Goal: Task Accomplishment & Management: Manage account settings

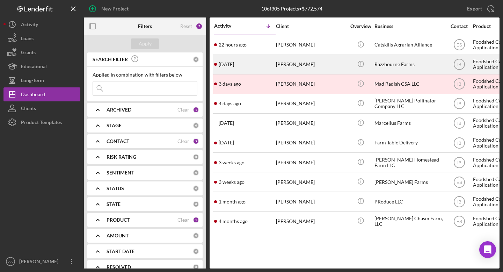
click at [348, 67] on div "Icon/Info" at bounding box center [361, 64] width 26 height 19
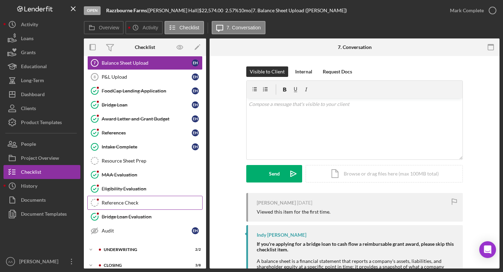
scroll to position [103, 0]
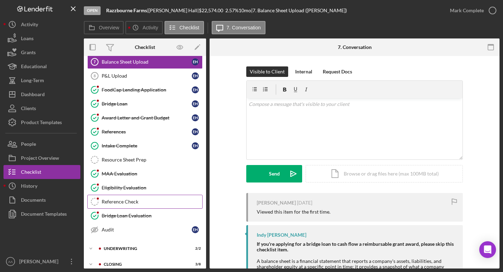
click at [122, 203] on div "Reference Check" at bounding box center [152, 202] width 101 height 6
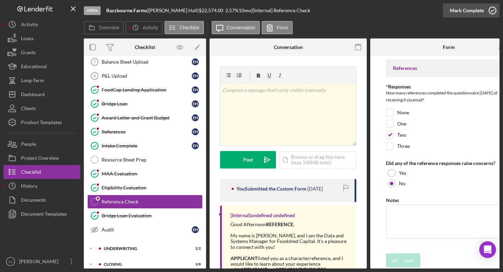
click at [489, 9] on icon "button" at bounding box center [492, 10] width 17 height 17
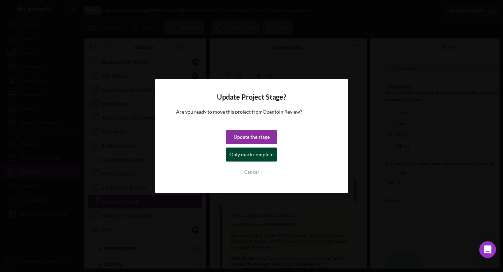
click at [235, 155] on div "Only mark complete" at bounding box center [252, 154] width 44 height 14
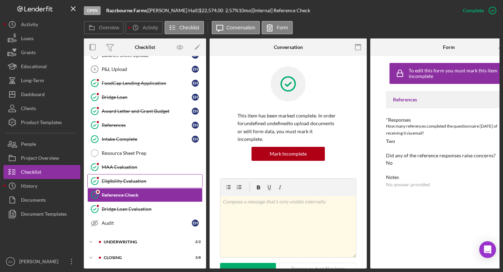
scroll to position [111, 0]
click at [135, 235] on div "Icon/Expander Underwriting 2 / 2" at bounding box center [145, 242] width 122 height 14
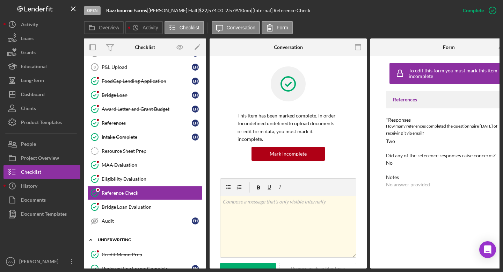
scroll to position [143, 0]
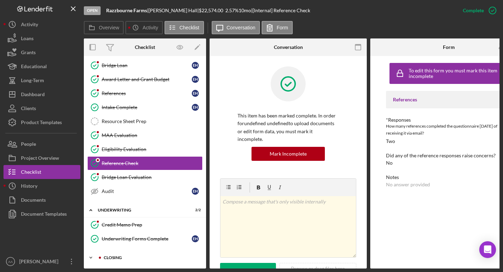
click at [127, 253] on div "Icon/Expander Closing 3 / 8" at bounding box center [145, 257] width 122 height 14
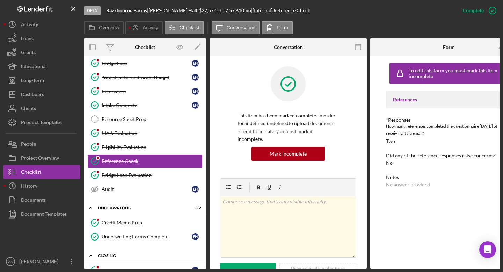
scroll to position [259, 0]
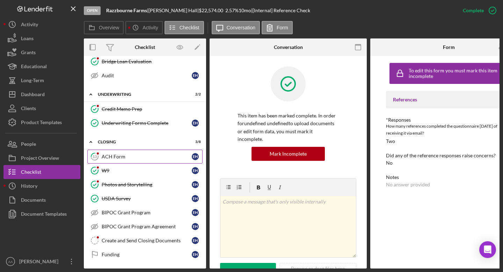
click at [140, 160] on link "13 ACH Form E H" at bounding box center [144, 157] width 115 height 14
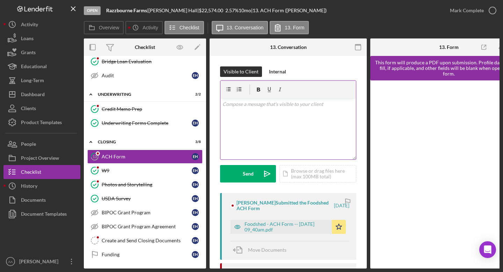
scroll to position [53, 0]
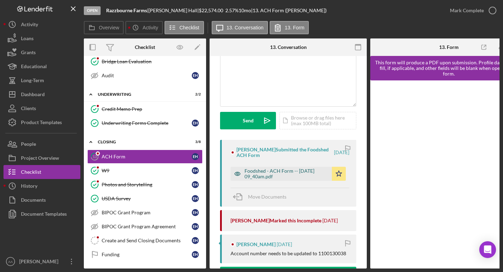
click at [294, 175] on div "Foodshed - ACH Form -- 2025-08-28 09_40am.pdf" at bounding box center [287, 173] width 84 height 11
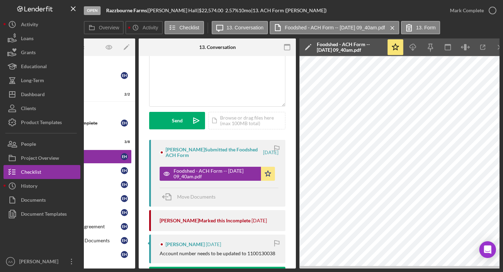
scroll to position [0, 0]
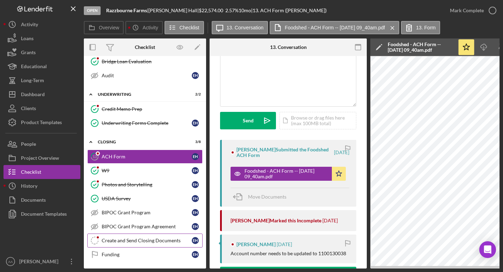
click at [132, 240] on div "Create and Send Closing Documents" at bounding box center [147, 241] width 90 height 6
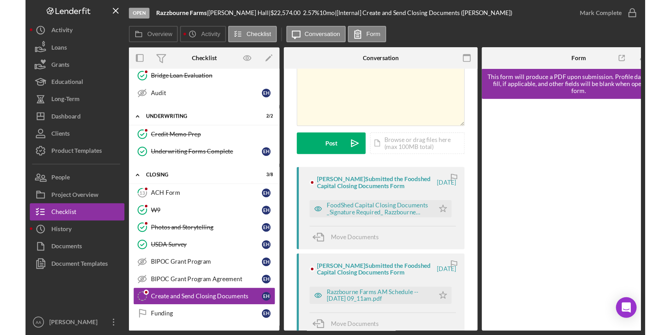
scroll to position [57, 0]
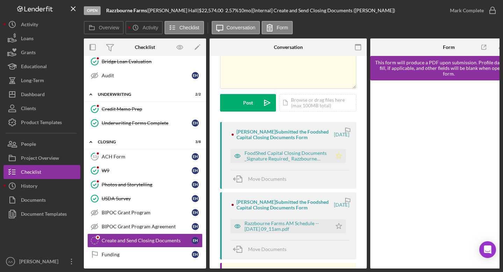
click at [337, 159] on icon "Icon/Star" at bounding box center [339, 156] width 14 height 14
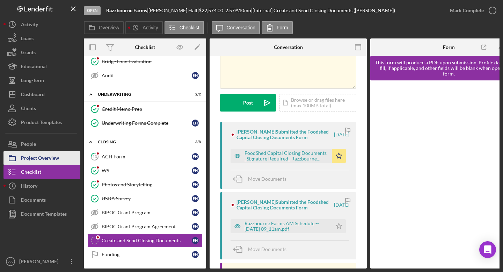
click at [38, 162] on div "Project Overview" at bounding box center [40, 159] width 38 height 16
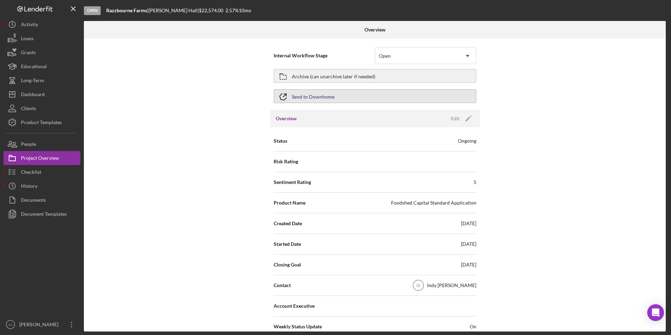
click at [311, 94] on div "Send to Downhome" at bounding box center [313, 96] width 43 height 13
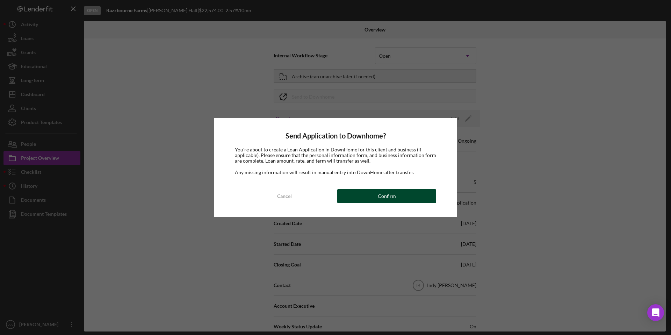
click at [379, 195] on div "Confirm" at bounding box center [387, 196] width 18 height 14
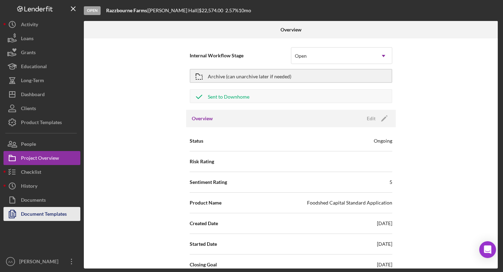
click at [34, 211] on div "Document Templates" at bounding box center [44, 215] width 46 height 16
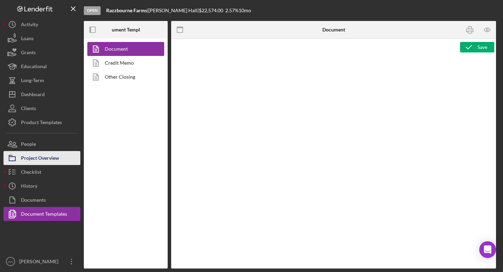
type textarea "<h1 style="text-align: left;">Resource Sheet</h1> <p class="p1">This resource s…"
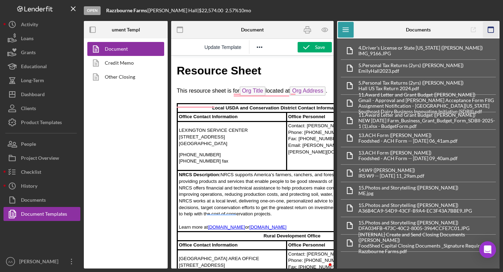
click at [491, 30] on icon "button" at bounding box center [491, 30] width 16 height 16
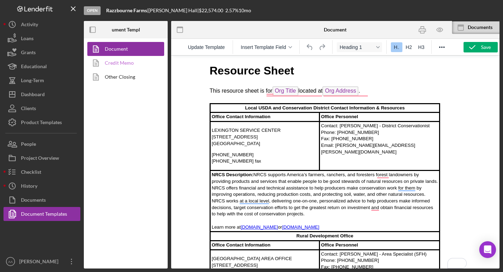
click at [129, 64] on link "Credit Memo" at bounding box center [123, 63] width 73 height 14
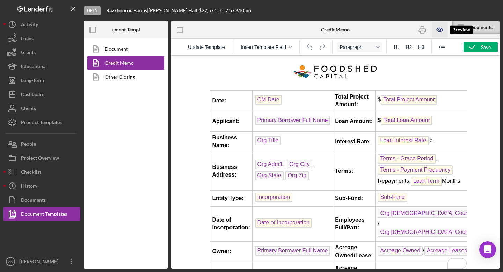
click at [437, 32] on icon "button" at bounding box center [440, 30] width 16 height 16
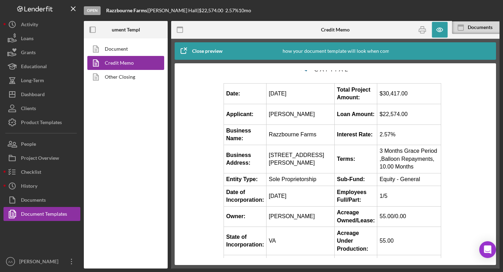
scroll to position [22, 0]
click at [52, 182] on button "Icon/History History" at bounding box center [41, 186] width 77 height 14
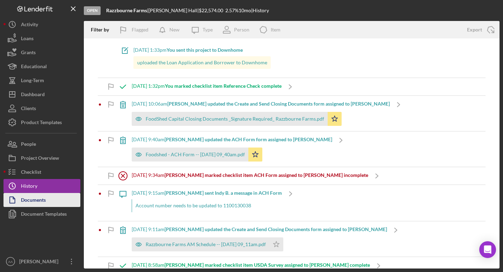
click at [38, 198] on div "Documents" at bounding box center [33, 201] width 25 height 16
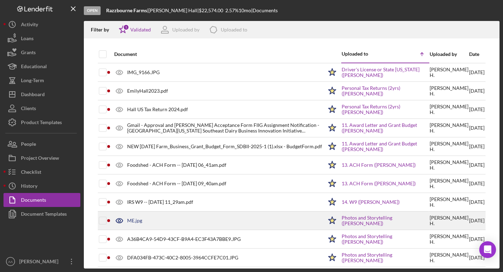
scroll to position [24, 0]
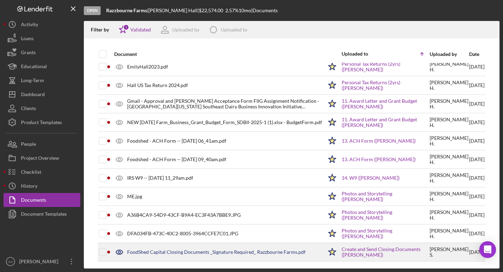
click at [167, 250] on div "FoodShed Capital Closing Documents _Signature Required_ Razzbourne Farms.pdf" at bounding box center [216, 252] width 179 height 6
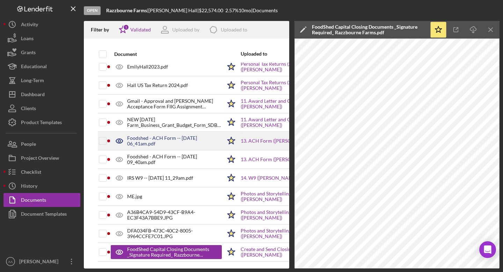
click at [151, 141] on div "Foodshed - ACH Form -- 2025-08-23 06_41am.pdf" at bounding box center [174, 140] width 95 height 11
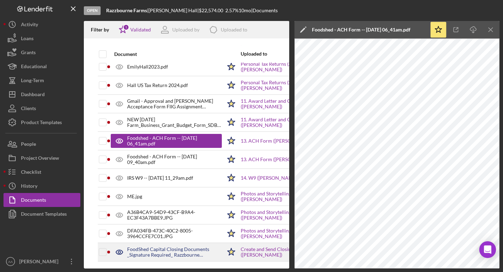
click at [161, 252] on div "FoodShed Capital Closing Documents _Signature Required_ Razzbourne Farms.pdf" at bounding box center [174, 251] width 95 height 11
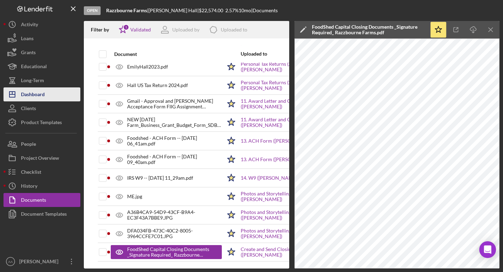
click at [54, 94] on button "Icon/Dashboard Dashboard" at bounding box center [41, 94] width 77 height 14
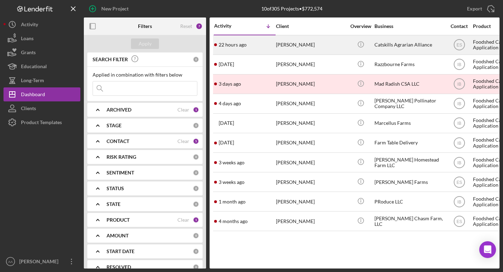
click at [388, 47] on div "Catskills Agrarian Alliance" at bounding box center [409, 45] width 70 height 19
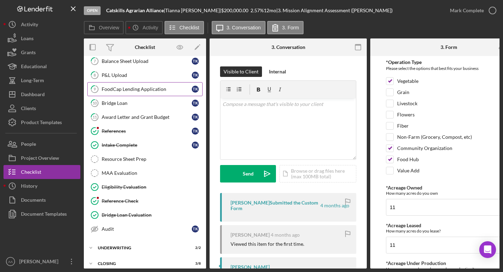
scroll to position [111, 0]
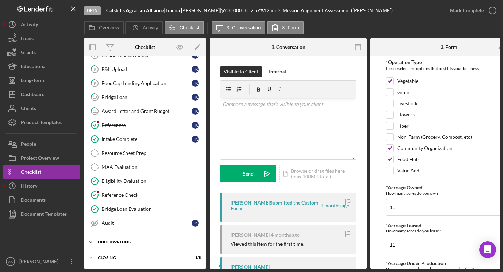
click at [141, 240] on div "Underwriting" at bounding box center [148, 242] width 100 height 4
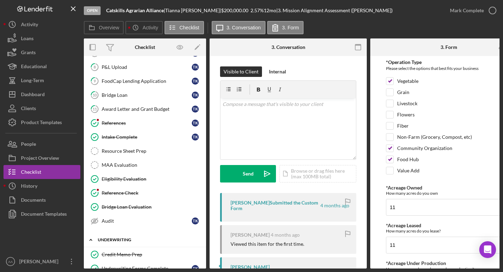
scroll to position [143, 0]
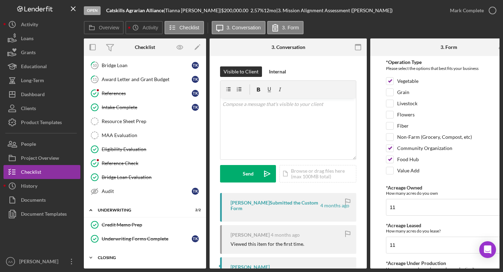
click at [138, 251] on div "Icon/Expander Closing 3 / 8" at bounding box center [145, 257] width 122 height 14
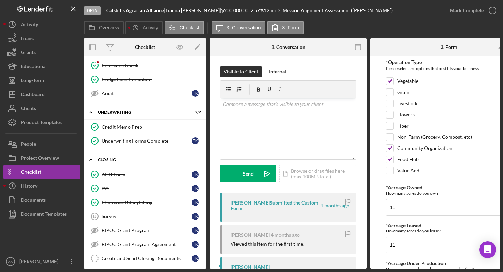
scroll to position [259, 0]
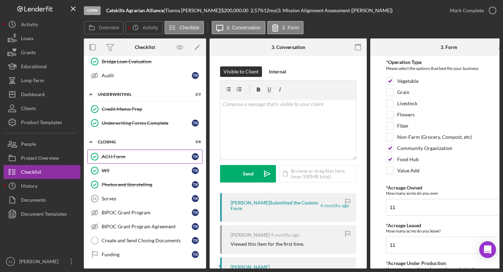
click at [142, 159] on link "ACH Form ACH Form T K" at bounding box center [144, 157] width 115 height 14
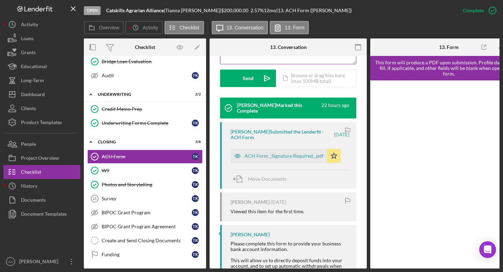
scroll to position [219, 0]
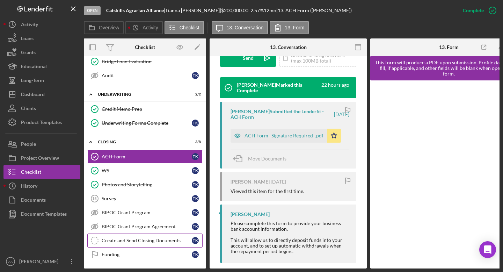
click at [140, 240] on div "Create and Send Closing Documents" at bounding box center [147, 241] width 90 height 6
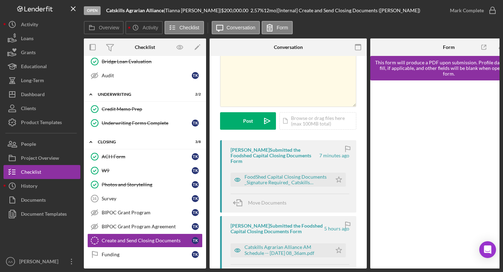
scroll to position [44, 0]
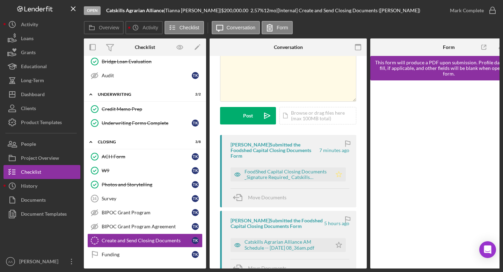
click at [336, 176] on polygon "button" at bounding box center [339, 174] width 6 height 6
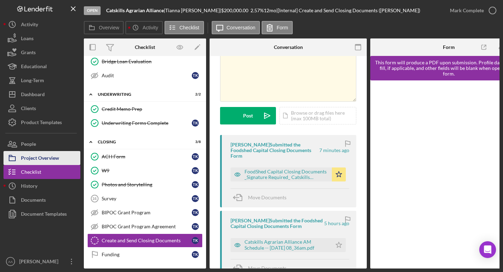
click at [51, 156] on div "Project Overview" at bounding box center [40, 159] width 38 height 16
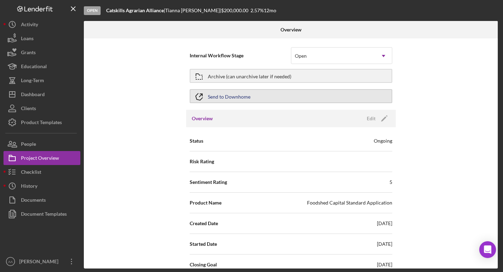
click at [226, 99] on div "Send to Downhome" at bounding box center [229, 96] width 43 height 13
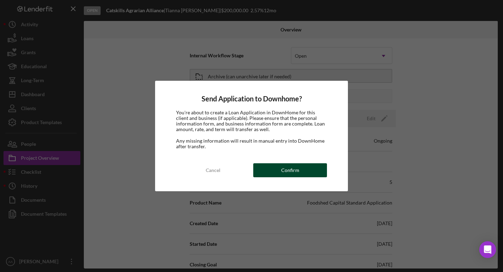
click at [280, 169] on button "Confirm" at bounding box center [290, 170] width 74 height 14
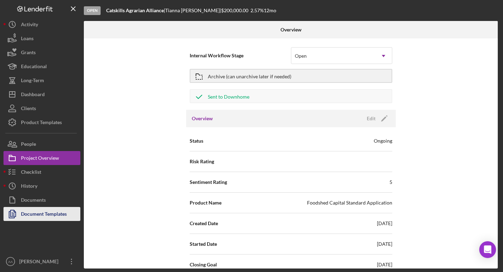
click at [33, 211] on div "Document Templates" at bounding box center [44, 215] width 46 height 16
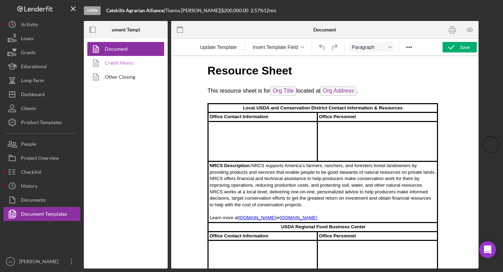
click at [130, 64] on link "Credit Memo" at bounding box center [123, 63] width 73 height 14
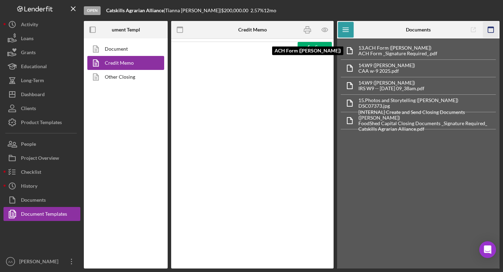
click at [491, 30] on icon "button" at bounding box center [491, 30] width 16 height 16
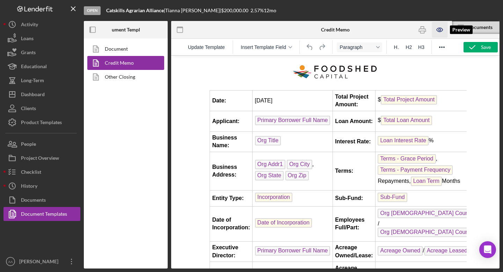
click at [439, 30] on icon "button" at bounding box center [440, 30] width 16 height 16
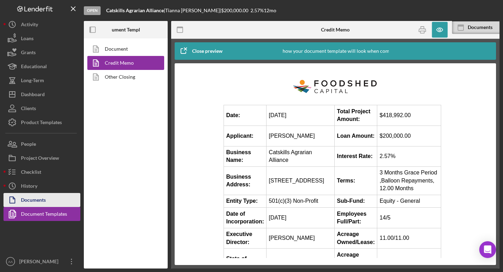
click at [33, 199] on div "Documents" at bounding box center [33, 201] width 25 height 16
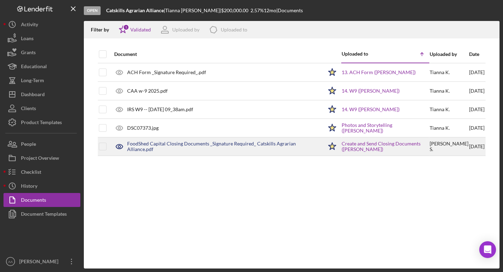
click at [242, 150] on div "FoodShed Capital Closing Documents _Signature Required_ Catskills Agrarian Alli…" at bounding box center [217, 146] width 212 height 17
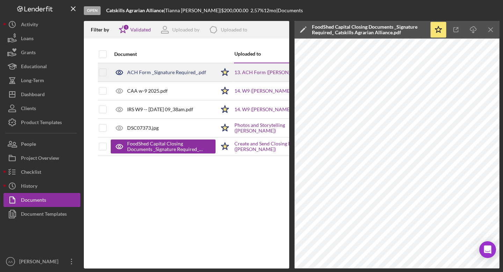
click at [164, 71] on div "ACH Form _Signature Required_.pdf" at bounding box center [166, 73] width 79 height 6
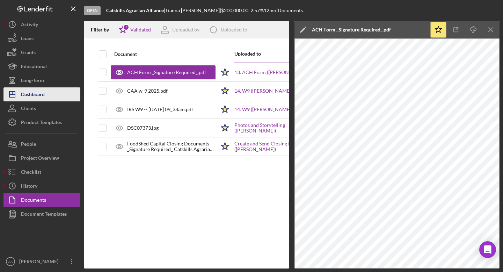
click at [33, 98] on div "Dashboard" at bounding box center [33, 95] width 24 height 16
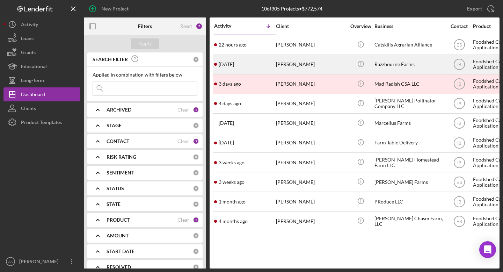
click at [398, 68] on div "Razzbourne Farms" at bounding box center [409, 64] width 70 height 19
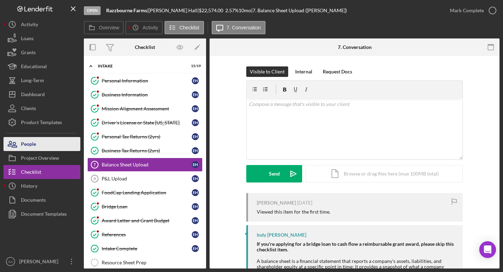
scroll to position [2, 0]
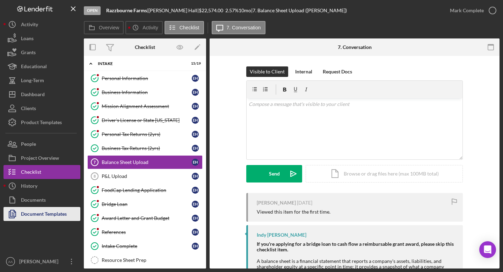
click at [50, 214] on div "Document Templates" at bounding box center [44, 215] width 46 height 16
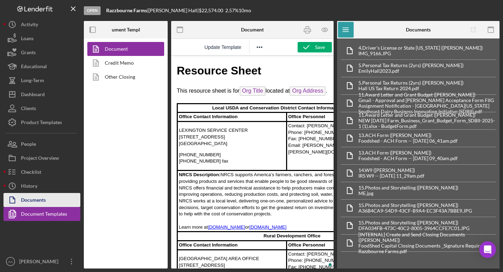
click at [38, 205] on div "Documents" at bounding box center [33, 201] width 25 height 16
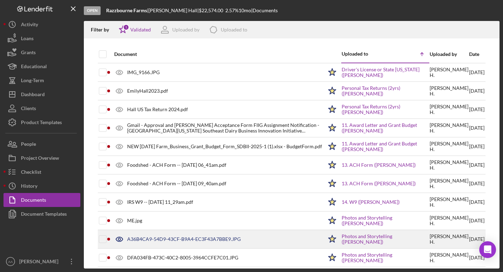
scroll to position [24, 0]
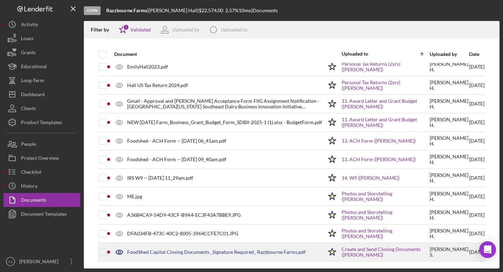
click at [183, 255] on div "FoodShed Capital Closing Documents _Signature Required_ Razzbourne Farms.pdf" at bounding box center [217, 251] width 212 height 17
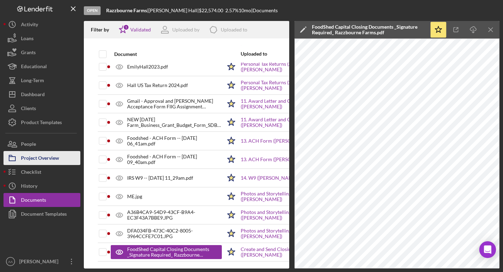
click at [41, 157] on div "Project Overview" at bounding box center [40, 159] width 38 height 16
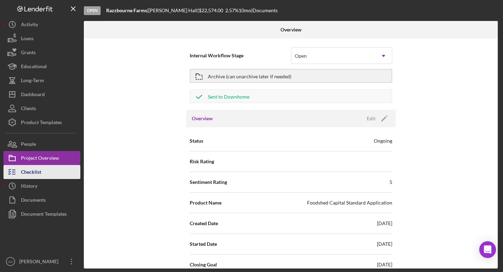
click at [48, 176] on button "Checklist" at bounding box center [41, 172] width 77 height 14
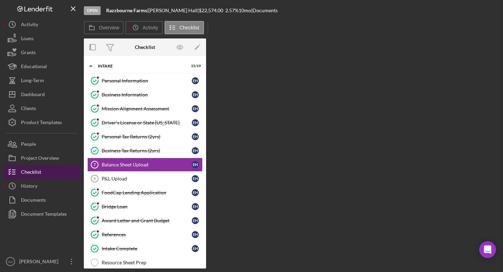
scroll to position [2, 0]
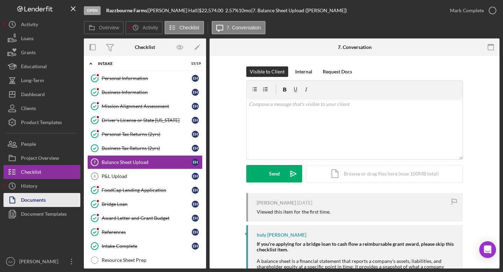
click at [36, 199] on div "Documents" at bounding box center [33, 201] width 25 height 16
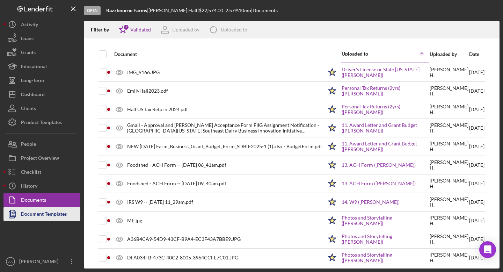
click at [43, 214] on div "Document Templates" at bounding box center [44, 215] width 46 height 16
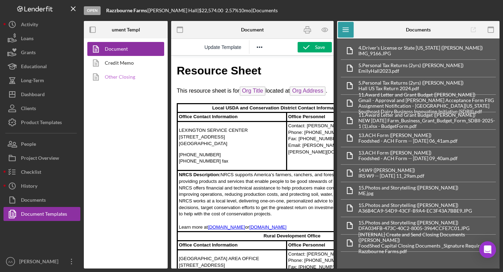
click at [130, 79] on link "Other Closing" at bounding box center [123, 77] width 73 height 14
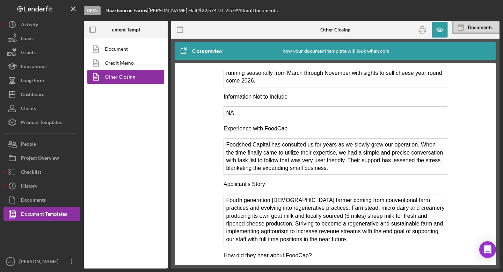
scroll to position [647, 0]
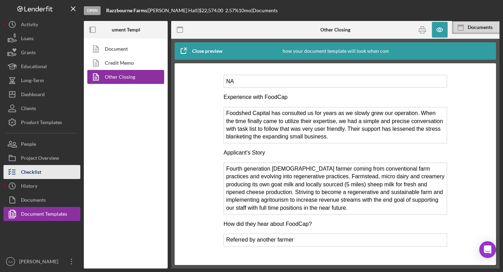
click at [45, 170] on button "Checklist" at bounding box center [41, 172] width 77 height 14
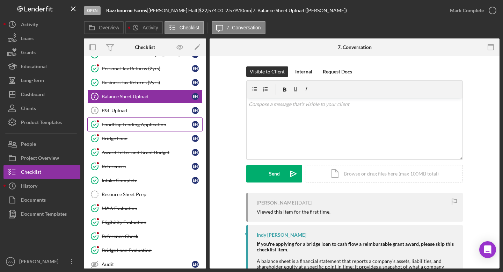
scroll to position [81, 0]
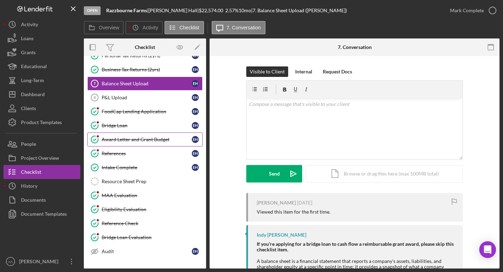
click at [148, 144] on link "Award Letter and Grant Budget Award Letter and Grant Budget E H" at bounding box center [144, 139] width 115 height 14
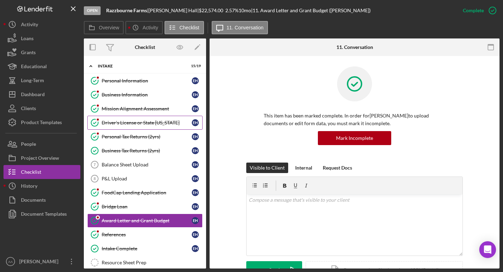
click at [148, 127] on link "Driver's License or State ID Driver's License or State ID E H" at bounding box center [144, 123] width 115 height 14
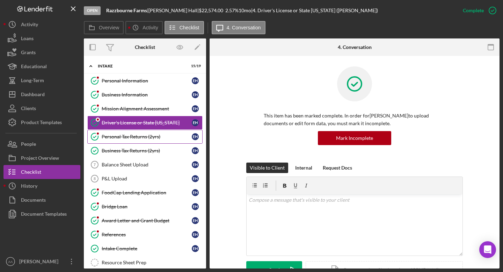
click at [146, 138] on div "Personal Tax Returns (2yrs)" at bounding box center [147, 137] width 90 height 6
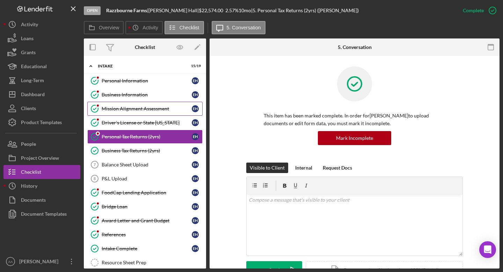
click at [141, 109] on div "Mission Alignment Assessment" at bounding box center [147, 109] width 90 height 6
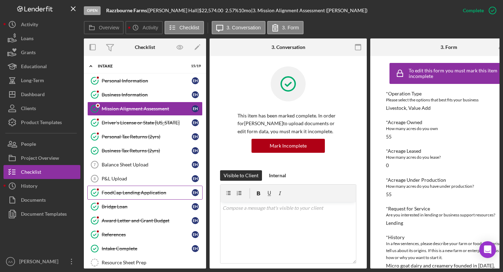
click at [132, 193] on div "FoodCap Lending Application" at bounding box center [147, 193] width 90 height 6
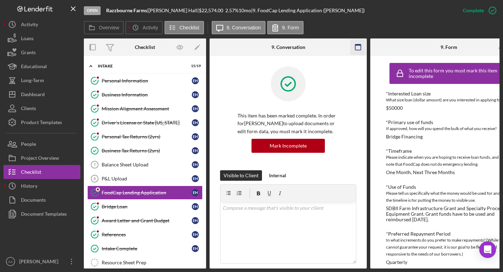
click at [364, 46] on icon "button" at bounding box center [358, 47] width 16 height 16
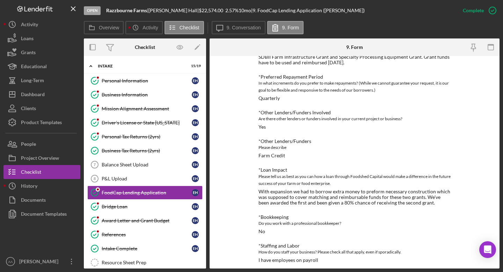
scroll to position [185, 0]
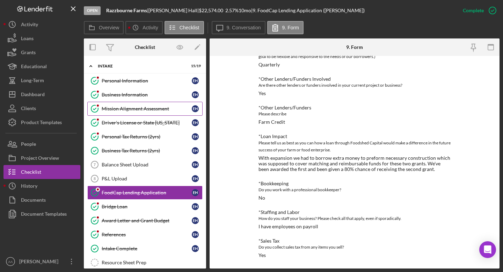
click at [146, 108] on div "Mission Alignment Assessment" at bounding box center [147, 109] width 90 height 6
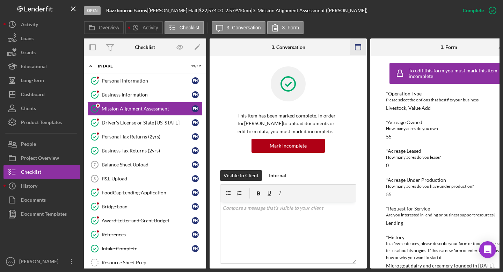
click at [357, 48] on icon "button" at bounding box center [358, 47] width 16 height 16
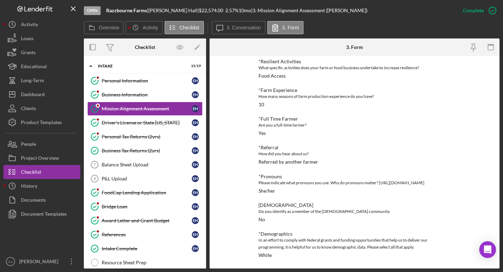
scroll to position [324, 0]
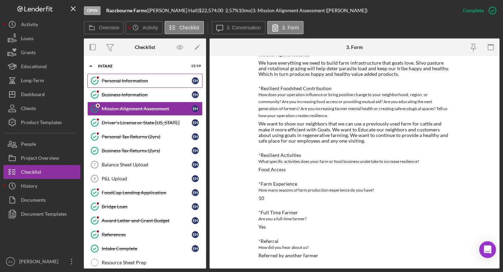
click at [154, 81] on div "Personal Information" at bounding box center [147, 81] width 90 height 6
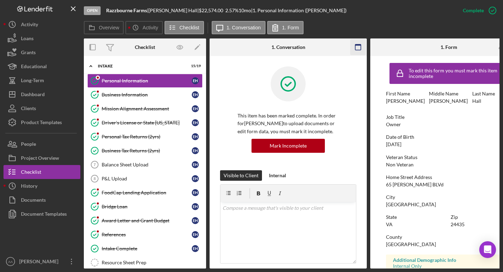
click at [356, 45] on rect "button" at bounding box center [358, 44] width 6 height 1
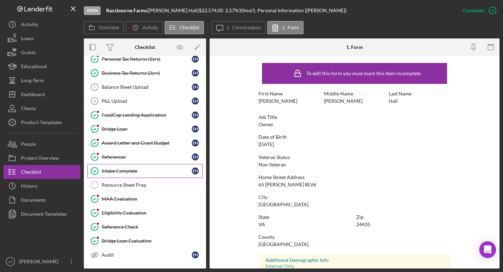
scroll to position [109, 0]
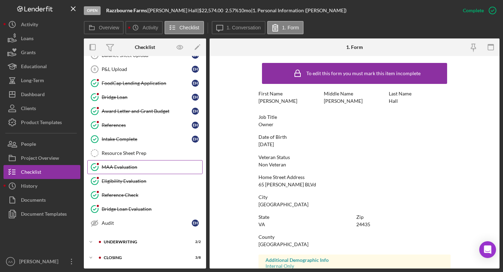
click at [145, 168] on div "MAA Evaluation" at bounding box center [152, 167] width 101 height 6
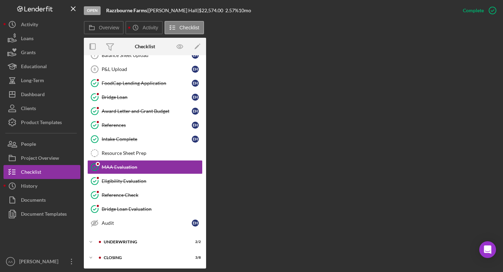
scroll to position [109, 0]
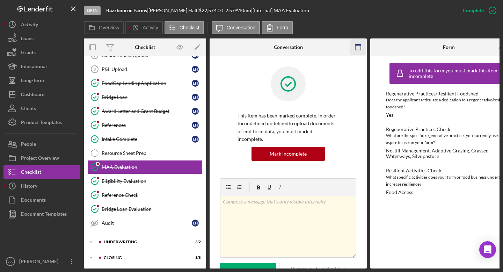
click at [361, 44] on icon "button" at bounding box center [358, 47] width 16 height 16
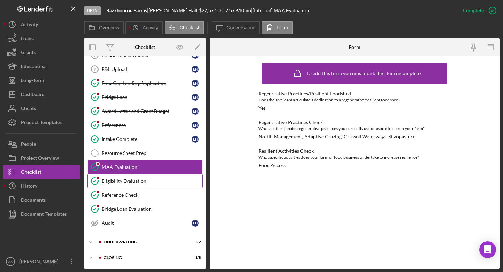
click at [150, 182] on div "Eligibility Evaluation" at bounding box center [152, 181] width 101 height 6
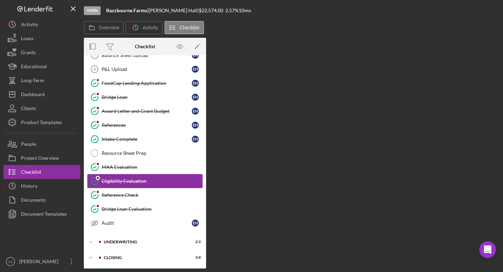
scroll to position [109, 0]
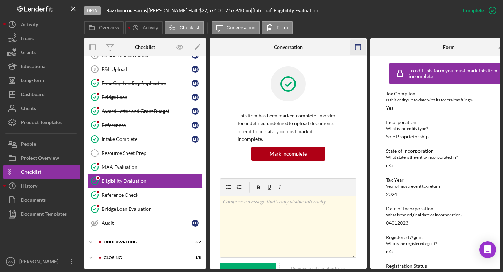
click at [360, 48] on icon "button" at bounding box center [358, 47] width 16 height 16
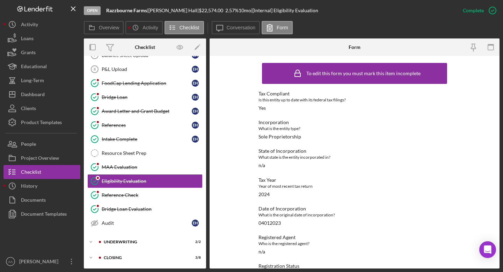
scroll to position [0, 0]
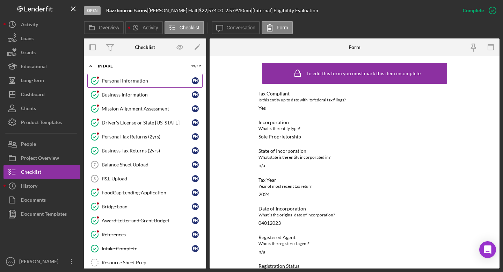
click at [134, 82] on div "Personal Information" at bounding box center [147, 81] width 90 height 6
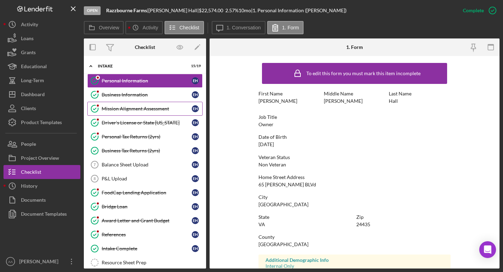
click at [155, 108] on div "Mission Alignment Assessment" at bounding box center [147, 109] width 90 height 6
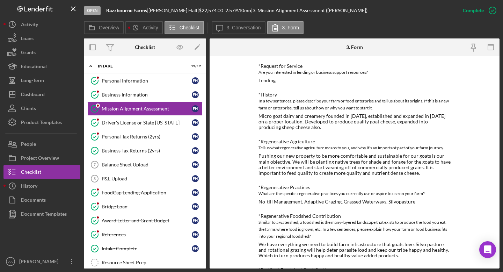
scroll to position [226, 0]
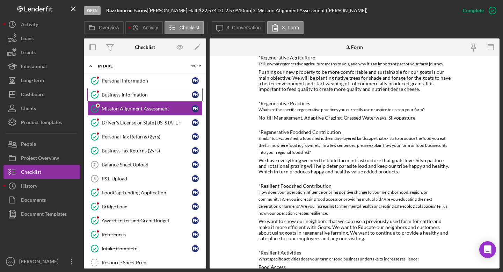
click at [125, 95] on div "Business Information" at bounding box center [147, 95] width 90 height 6
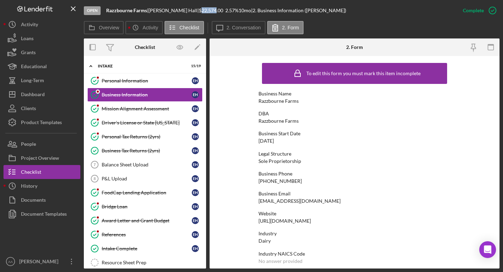
drag, startPoint x: 197, startPoint y: 10, endPoint x: 182, endPoint y: 9, distance: 15.0
click at [199, 9] on div "$22,574.00" at bounding box center [212, 11] width 27 height 6
copy div "22,574"
click at [33, 213] on div "Document Templates" at bounding box center [44, 215] width 46 height 16
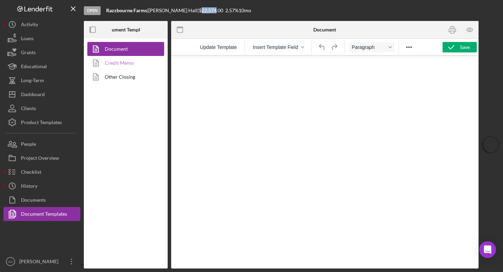
click at [133, 65] on link "Credit Memo" at bounding box center [123, 63] width 73 height 14
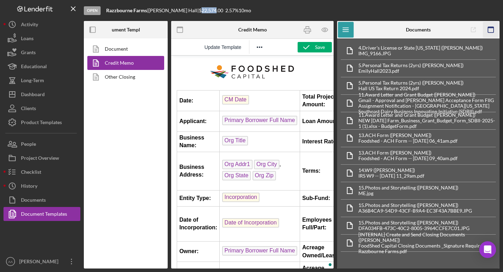
click at [491, 31] on icon "button" at bounding box center [491, 30] width 16 height 16
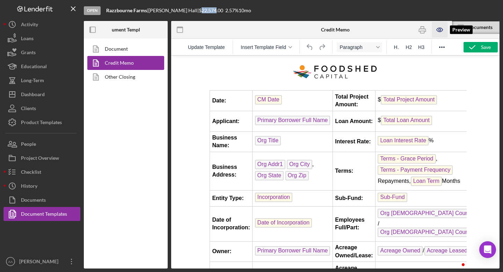
click at [436, 28] on icon "button" at bounding box center [440, 30] width 16 height 16
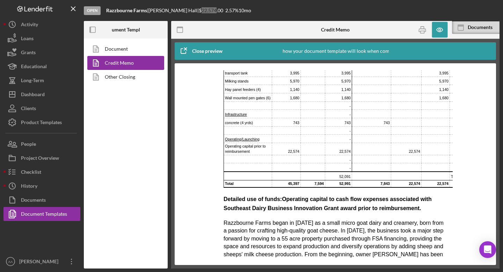
scroll to position [366, 0]
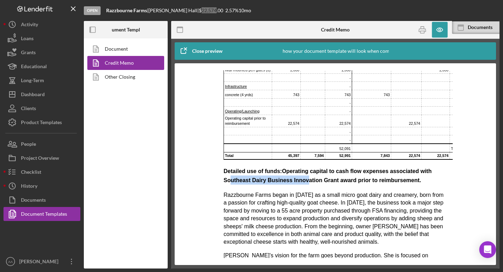
drag, startPoint x: 226, startPoint y: 180, endPoint x: 305, endPoint y: 180, distance: 79.3
click at [305, 180] on span "Detailed use of funds: Operating capital to cash flow expenses associated with …" at bounding box center [328, 175] width 208 height 15
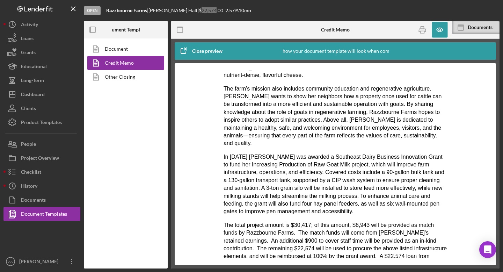
scroll to position [600, 0]
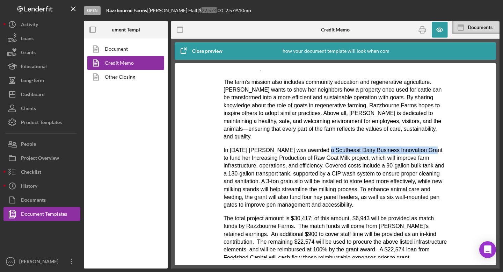
drag, startPoint x: 317, startPoint y: 143, endPoint x: 424, endPoint y: 145, distance: 107.3
click at [424, 146] on p "In July of 2025 Emily was awarded a Southeast Dairy Business Innovation Grant t…" at bounding box center [336, 177] width 224 height 63
click at [381, 146] on p "In July of 2025 Emily was awarded a Southeast Dairy Business Innovation Grant t…" at bounding box center [336, 177] width 224 height 63
drag, startPoint x: 424, startPoint y: 143, endPoint x: 317, endPoint y: 141, distance: 107.3
click at [317, 146] on p "In July of 2025 Emily was awarded a Southeast Dairy Business Innovation Grant t…" at bounding box center [336, 177] width 224 height 63
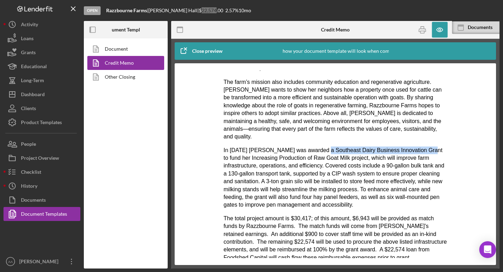
copy p "Southeast Dairy Business Innovation Grant"
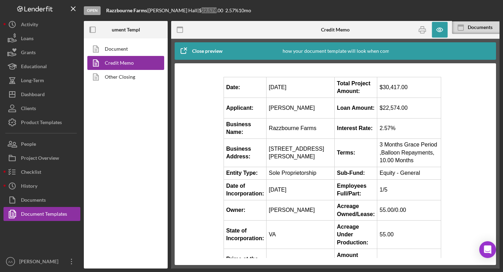
scroll to position [0, 0]
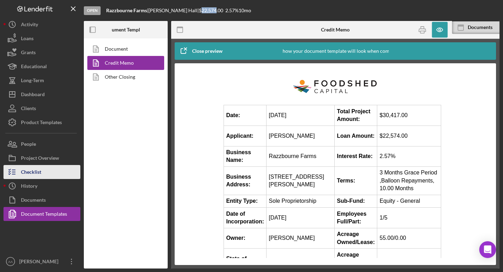
click at [45, 174] on button "Checklist" at bounding box center [41, 172] width 77 height 14
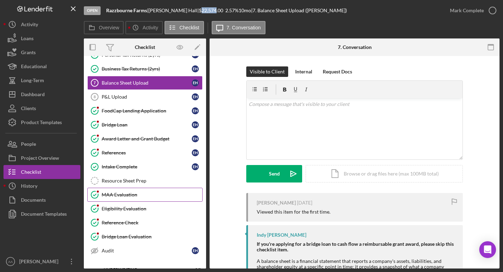
scroll to position [109, 0]
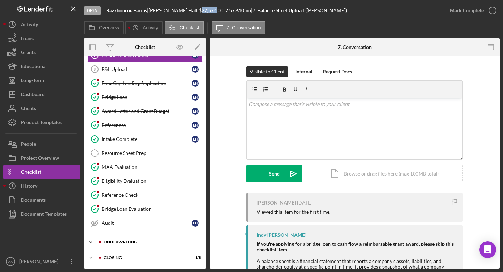
click at [121, 238] on div "Icon/Expander Underwriting 2 / 2" at bounding box center [145, 242] width 122 height 14
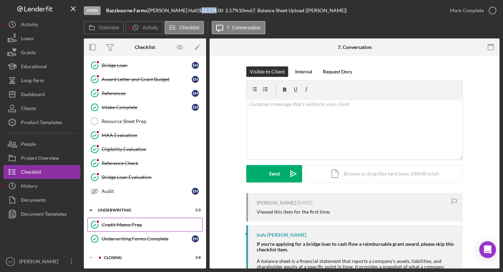
click at [125, 226] on div "Credit Memo Prep" at bounding box center [152, 225] width 101 height 6
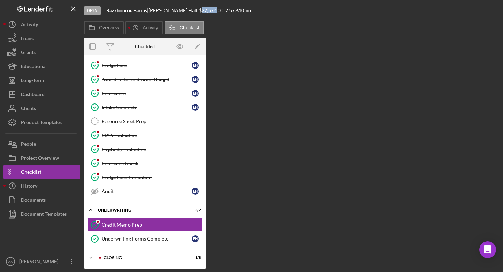
scroll to position [141, 0]
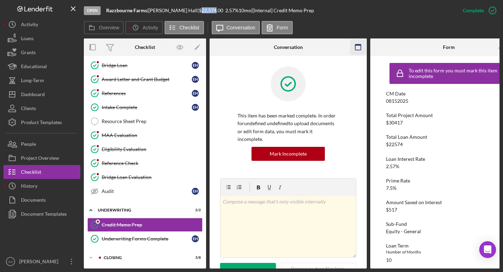
click at [356, 47] on icon "button" at bounding box center [358, 47] width 16 height 16
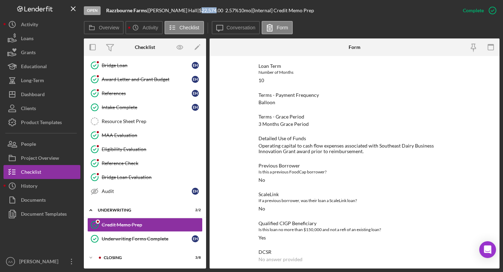
scroll to position [205, 0]
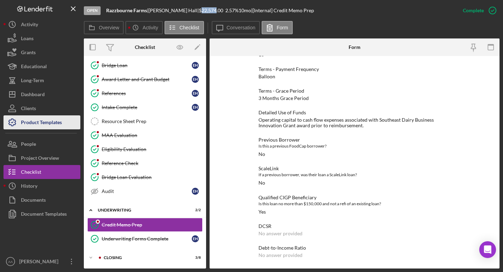
click at [50, 124] on div "Product Templates" at bounding box center [41, 123] width 41 height 16
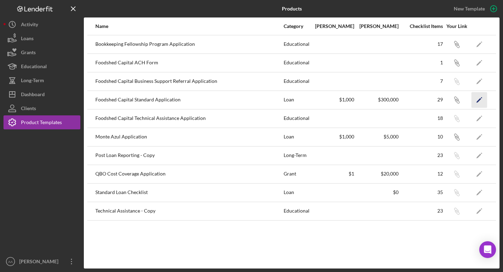
click at [481, 99] on polygon "button" at bounding box center [478, 100] width 5 height 5
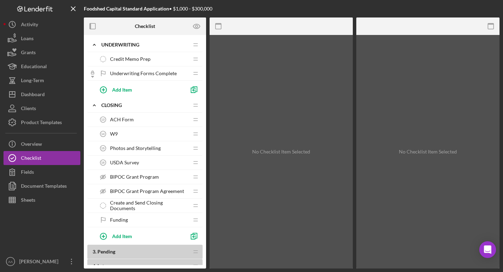
scroll to position [344, 0]
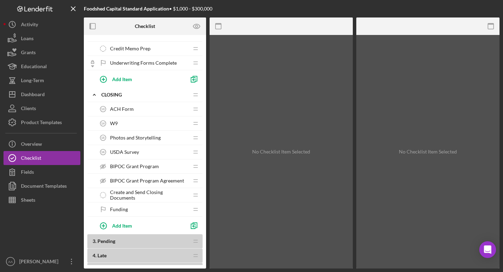
click at [152, 49] on div "Credit Memo Prep Credit Memo Prep" at bounding box center [142, 49] width 93 height 14
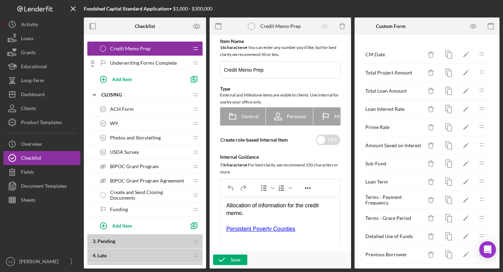
scroll to position [94, 0]
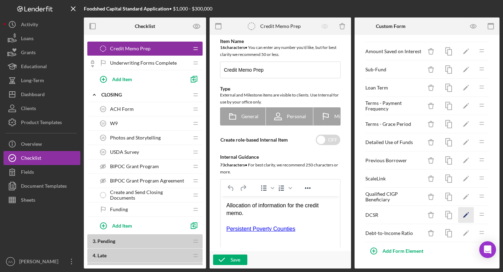
click at [467, 216] on icon "Icon/Edit" at bounding box center [466, 215] width 16 height 16
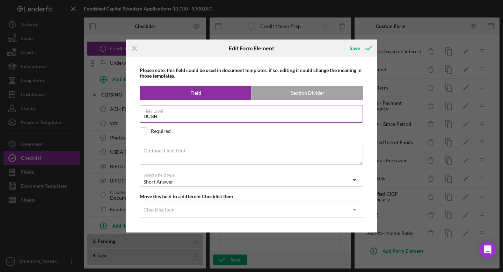
click at [154, 115] on input "DCSR" at bounding box center [251, 113] width 223 height 17
type input "DSCR"
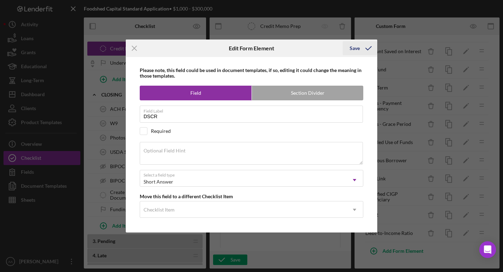
click at [354, 45] on div "Save" at bounding box center [355, 48] width 10 height 14
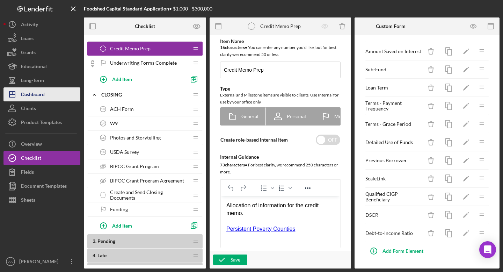
click at [46, 93] on button "Icon/Dashboard Dashboard" at bounding box center [41, 94] width 77 height 14
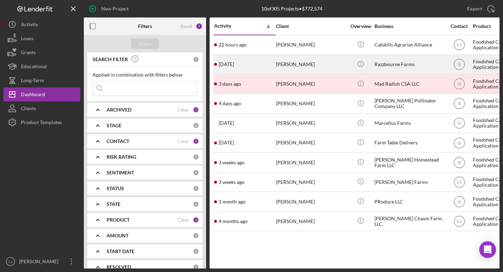
click at [323, 66] on div "[PERSON_NAME]" at bounding box center [311, 64] width 70 height 19
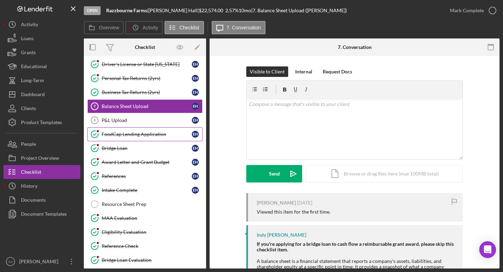
scroll to position [109, 0]
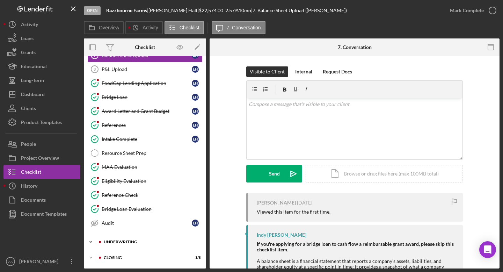
click at [125, 243] on div "Underwriting" at bounding box center [151, 242] width 94 height 4
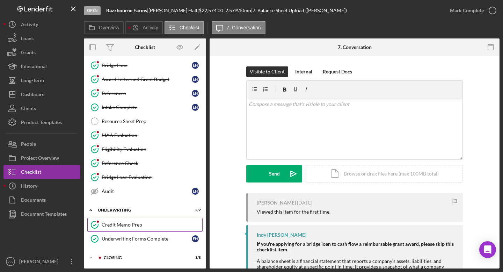
click at [132, 224] on div "Credit Memo Prep" at bounding box center [152, 225] width 101 height 6
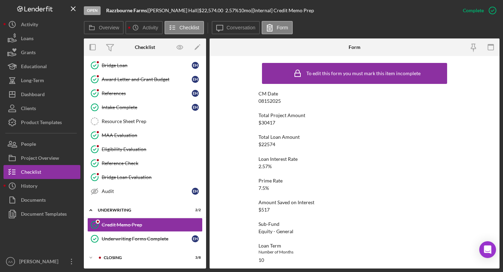
scroll to position [205, 0]
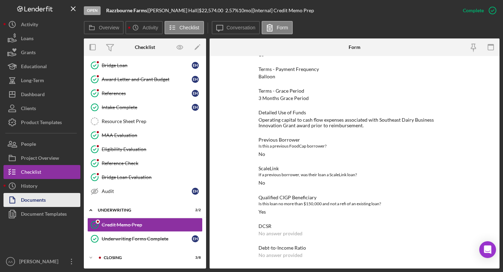
click at [50, 201] on button "Documents" at bounding box center [41, 200] width 77 height 14
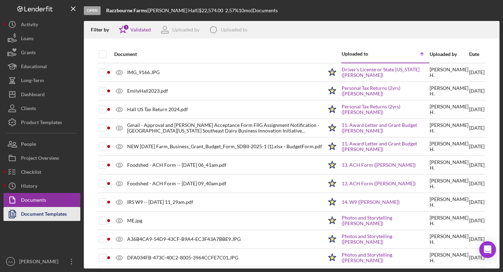
click at [31, 213] on div "Document Templates" at bounding box center [44, 215] width 46 height 16
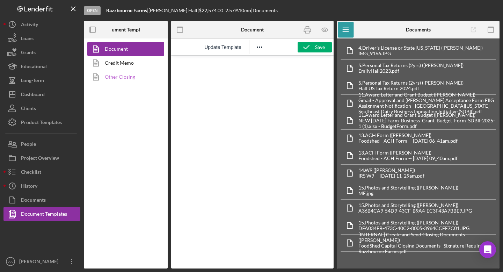
click at [121, 78] on link "Other Closing" at bounding box center [123, 77] width 73 height 14
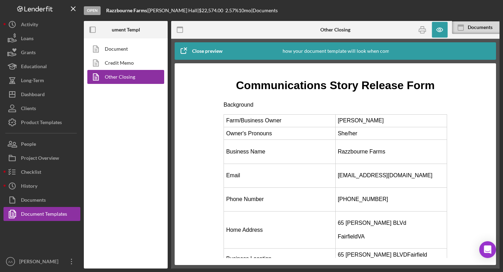
scroll to position [5, 0]
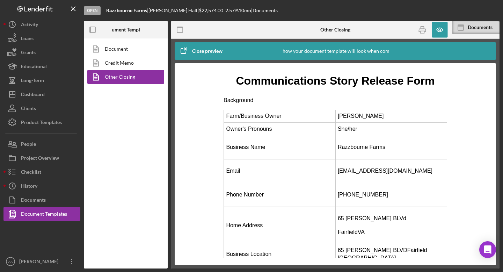
click at [373, 218] on p "65 [PERSON_NAME] BLVd" at bounding box center [391, 218] width 107 height 8
copy p "65 [PERSON_NAME] BLVd"
click at [350, 230] on p "FairfieldVA" at bounding box center [391, 232] width 107 height 8
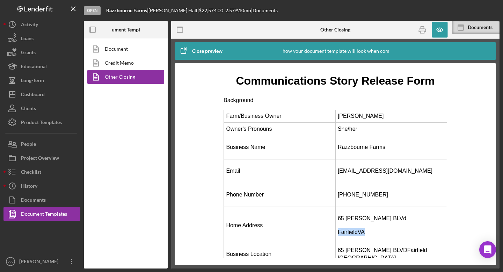
click at [350, 230] on p "FairfieldVA" at bounding box center [391, 232] width 107 height 8
click at [353, 232] on p "FairfieldVA" at bounding box center [391, 232] width 107 height 8
drag, startPoint x: 358, startPoint y: 233, endPoint x: 338, endPoint y: 233, distance: 20.6
click at [338, 233] on p "FairfieldVA" at bounding box center [391, 232] width 107 height 8
click at [344, 232] on p "FairfieldVA" at bounding box center [391, 232] width 107 height 8
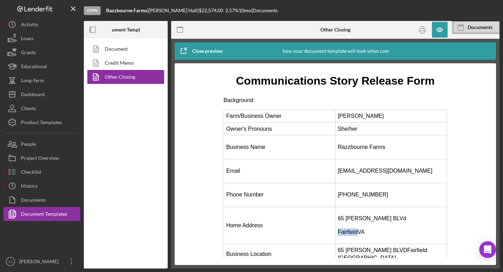
drag, startPoint x: 358, startPoint y: 232, endPoint x: 337, endPoint y: 232, distance: 21.0
click at [337, 232] on td "65 McClure BLVd FairfieldVA" at bounding box center [391, 224] width 112 height 37
copy p "Fairfield"
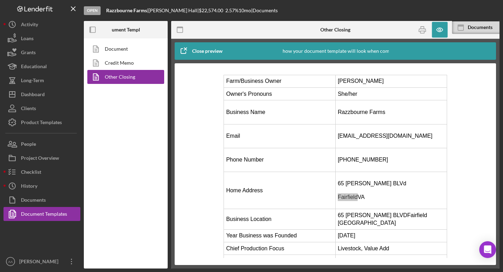
scroll to position [0, 0]
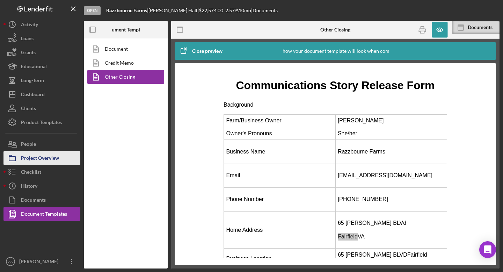
click at [44, 159] on div "Project Overview" at bounding box center [40, 159] width 38 height 16
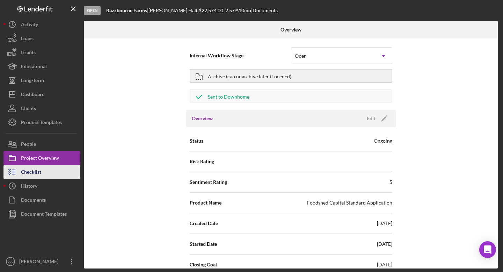
click at [41, 171] on div "Checklist" at bounding box center [31, 173] width 20 height 16
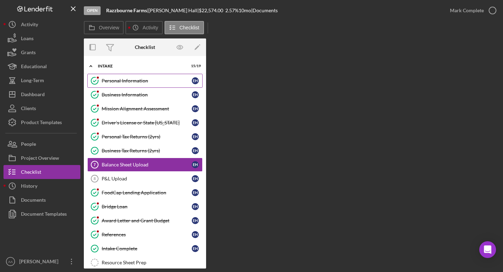
scroll to position [2, 0]
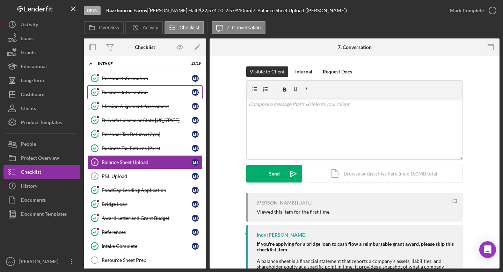
click at [140, 93] on div "Business Information" at bounding box center [147, 92] width 90 height 6
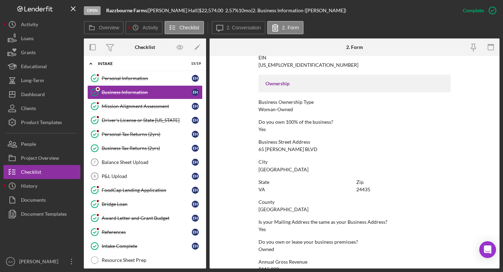
scroll to position [226, 0]
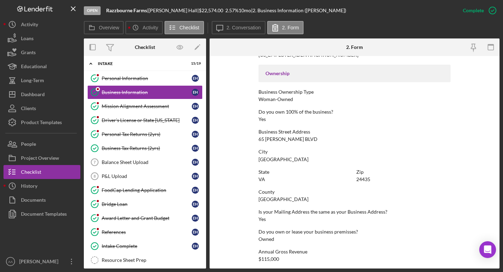
click at [363, 181] on div "24435" at bounding box center [363, 179] width 14 height 6
copy div "24435"
click at [31, 204] on div "Documents" at bounding box center [33, 201] width 25 height 16
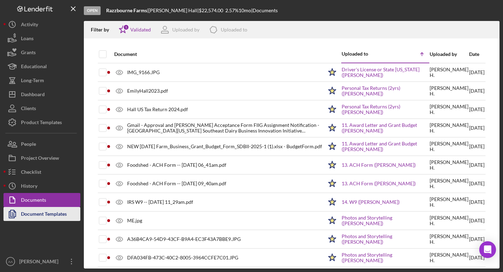
click at [35, 216] on div "Document Templates" at bounding box center [44, 215] width 46 height 16
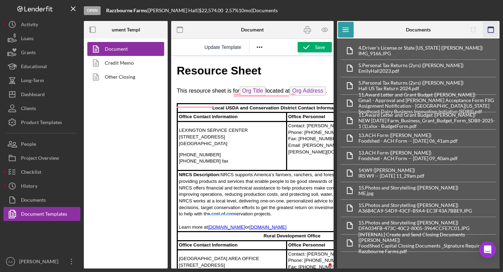
click at [494, 32] on icon "button" at bounding box center [491, 30] width 16 height 16
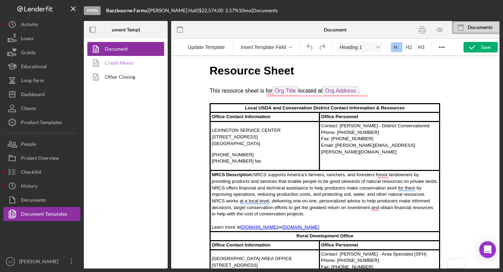
click at [127, 61] on link "Credit Memo" at bounding box center [123, 63] width 73 height 14
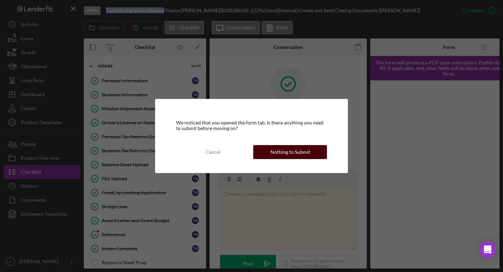
scroll to position [180, 0]
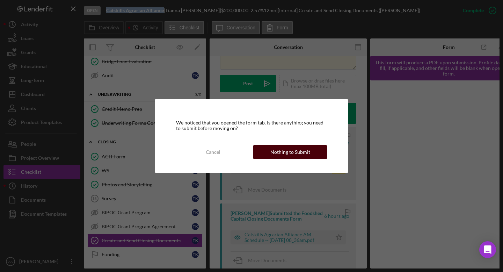
click at [285, 156] on div "Nothing to Submit" at bounding box center [290, 152] width 40 height 14
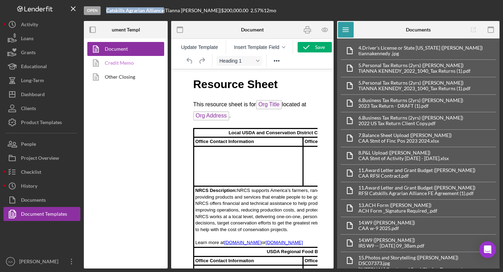
click at [132, 66] on link "Credit Memo" at bounding box center [123, 63] width 73 height 14
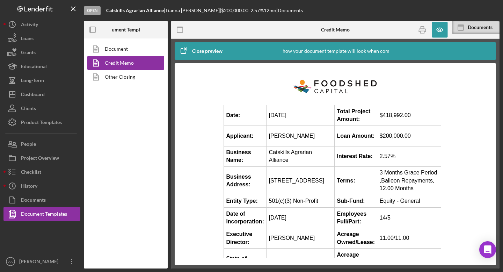
scroll to position [564, 1]
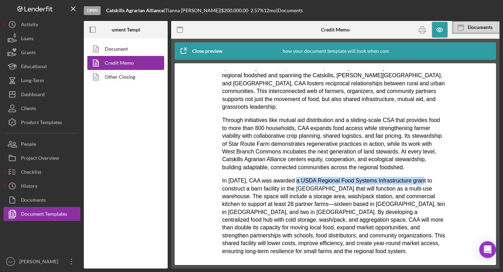
drag, startPoint x: 296, startPoint y: 181, endPoint x: 423, endPoint y: 182, distance: 126.5
click at [423, 182] on p "In [DATE], CAA was awarded a USDA Regional Food Systems Infrastructure grant to…" at bounding box center [334, 216] width 224 height 78
copy p "USDA Regional Food Systems Infrastructure grant"
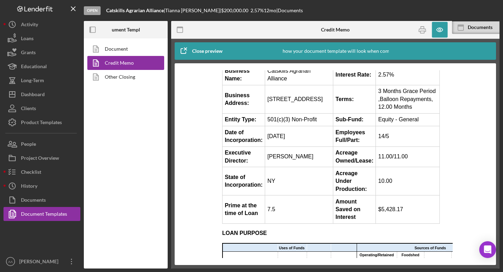
scroll to position [80, 1]
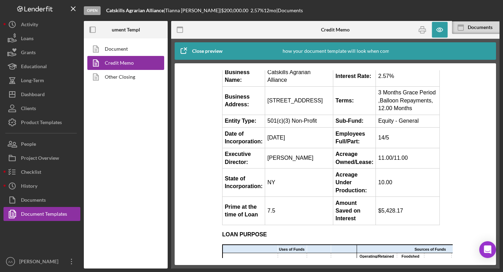
drag, startPoint x: 269, startPoint y: 91, endPoint x: 310, endPoint y: 100, distance: 42.1
click at [310, 100] on td "[STREET_ADDRESS]" at bounding box center [299, 101] width 68 height 28
copy td "[STREET_ADDRESS]"
click at [296, 101] on td "[STREET_ADDRESS]" at bounding box center [299, 101] width 68 height 28
click at [280, 110] on td "[STREET_ADDRESS]" at bounding box center [299, 101] width 68 height 28
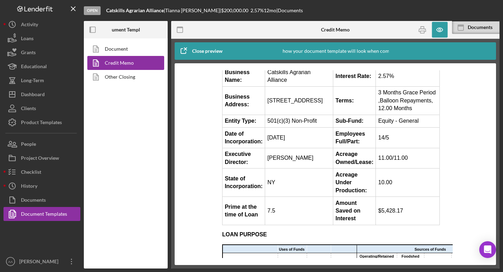
click at [280, 110] on td "[STREET_ADDRESS]" at bounding box center [299, 101] width 68 height 28
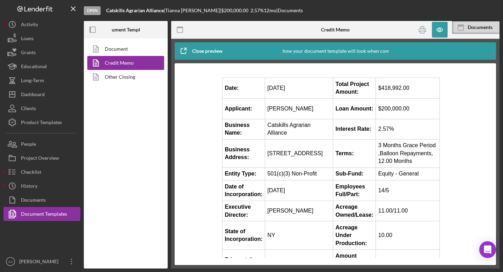
scroll to position [71, 1]
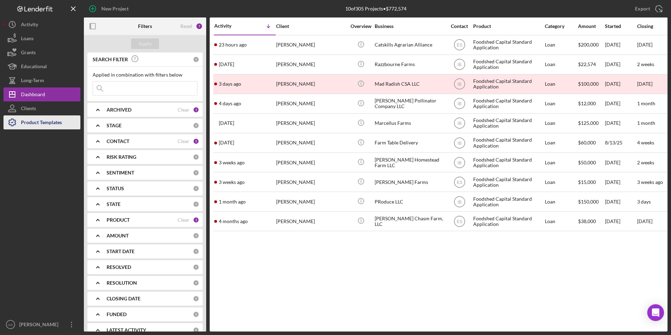
click at [42, 122] on div "Product Templates" at bounding box center [41, 123] width 41 height 16
